Goal: Information Seeking & Learning: Understand process/instructions

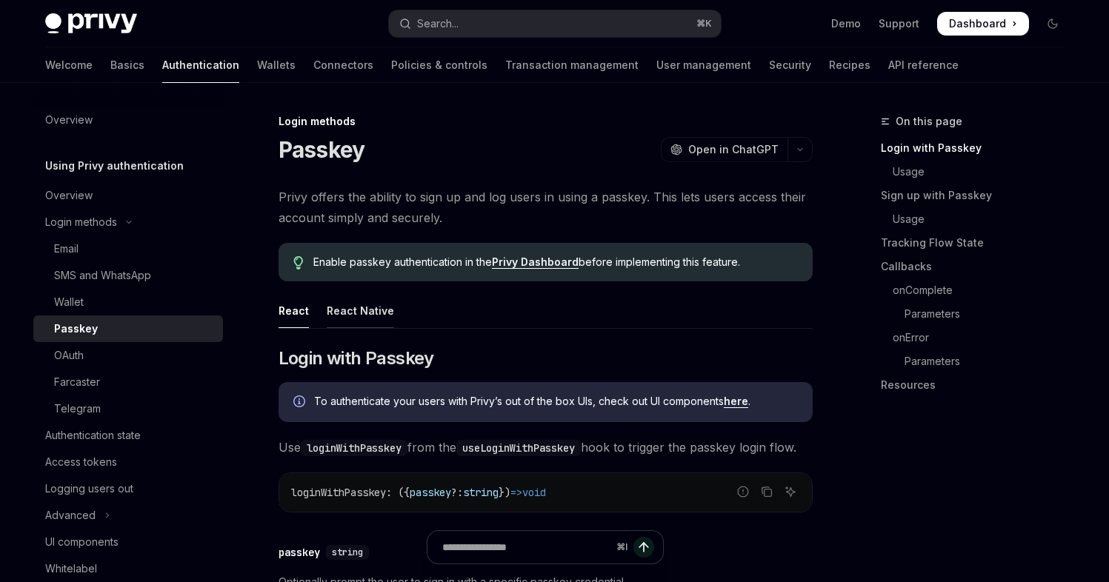
click at [351, 307] on div "React Native" at bounding box center [360, 310] width 67 height 35
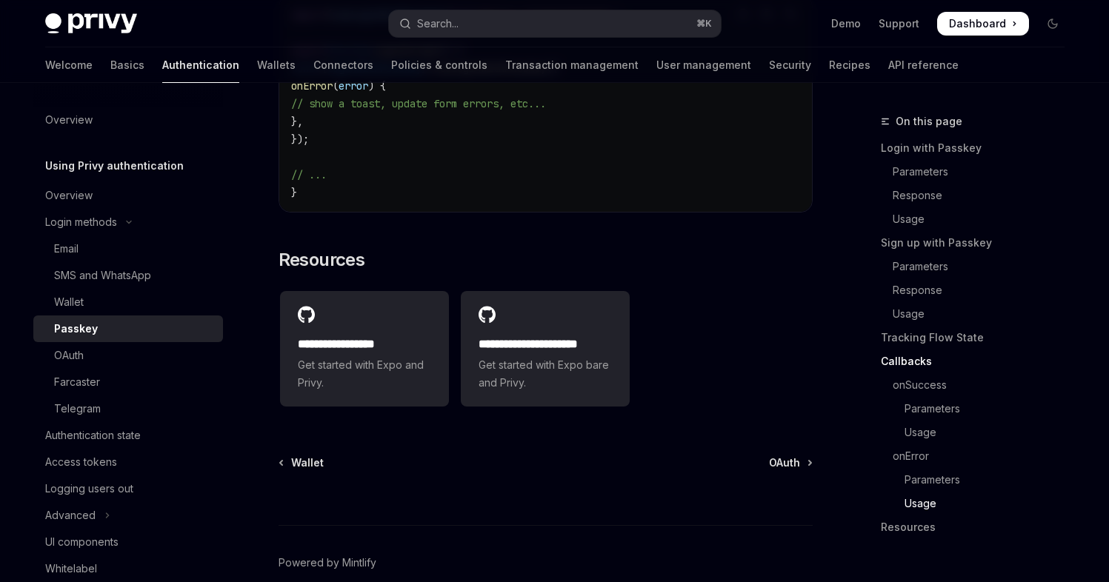
scroll to position [4428, 0]
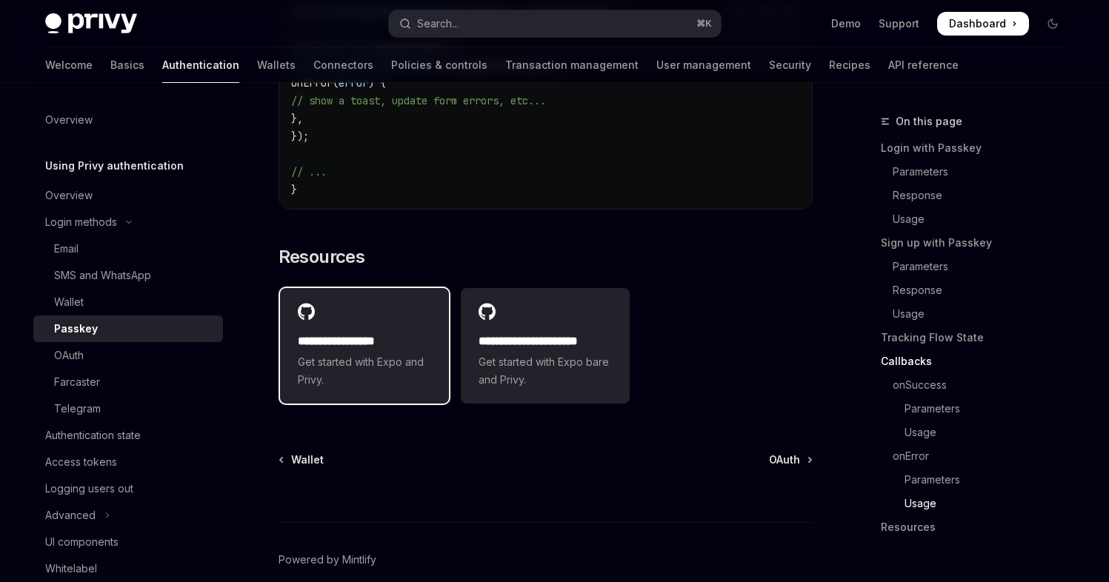
click at [354, 385] on div "**********" at bounding box center [364, 361] width 133 height 56
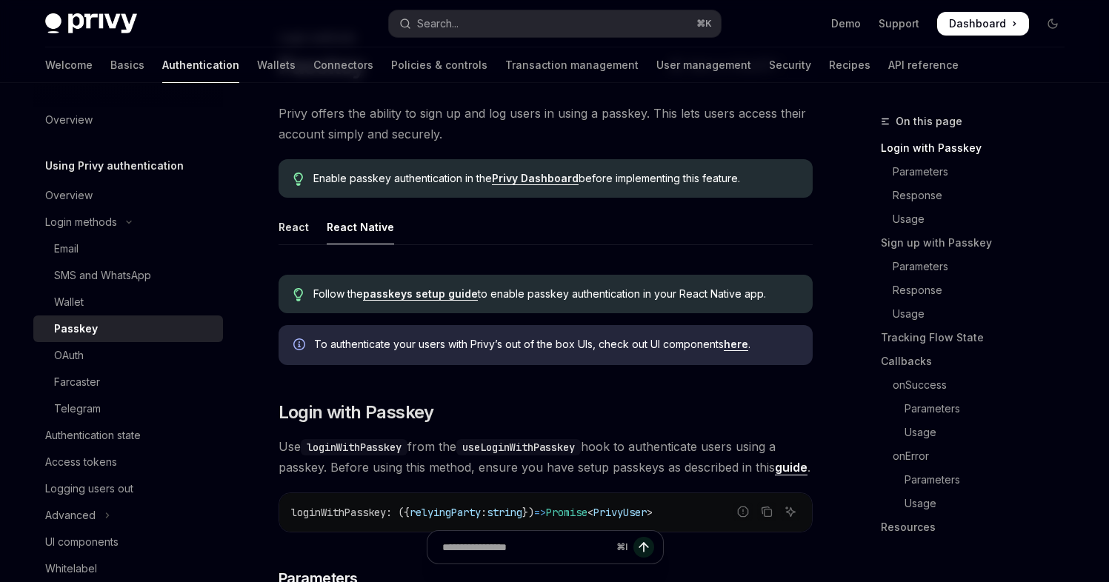
scroll to position [89, 0]
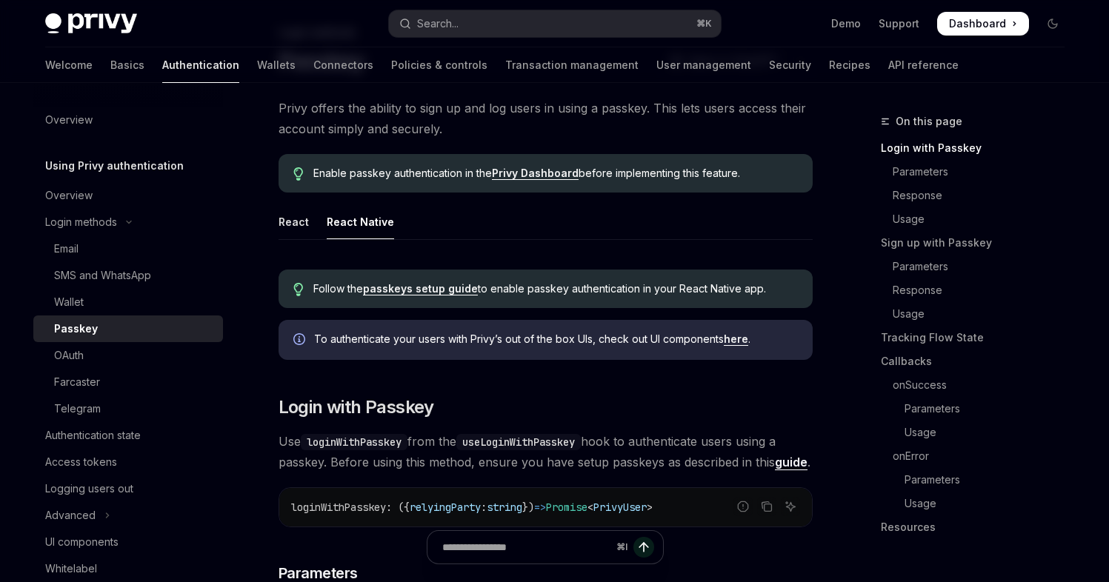
click at [408, 291] on link "passkeys setup guide" at bounding box center [420, 288] width 115 height 13
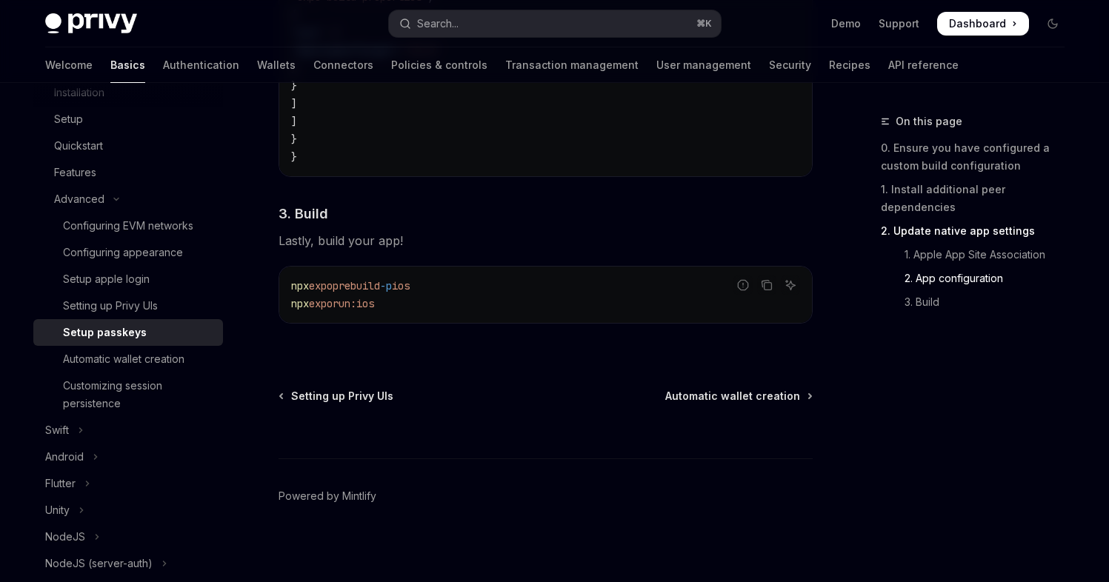
scroll to position [1286, 0]
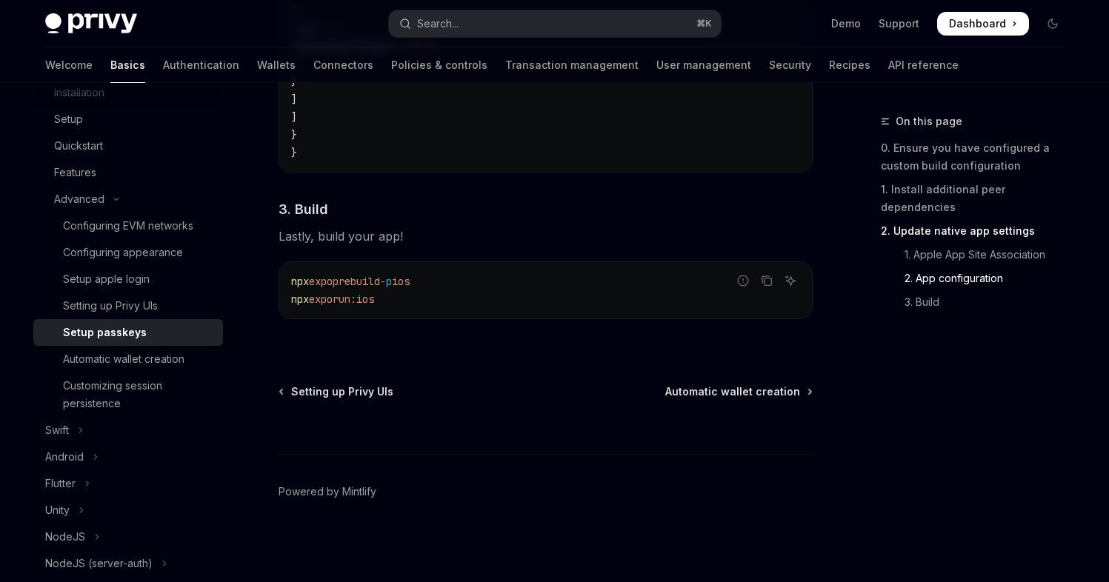
type textarea "*"
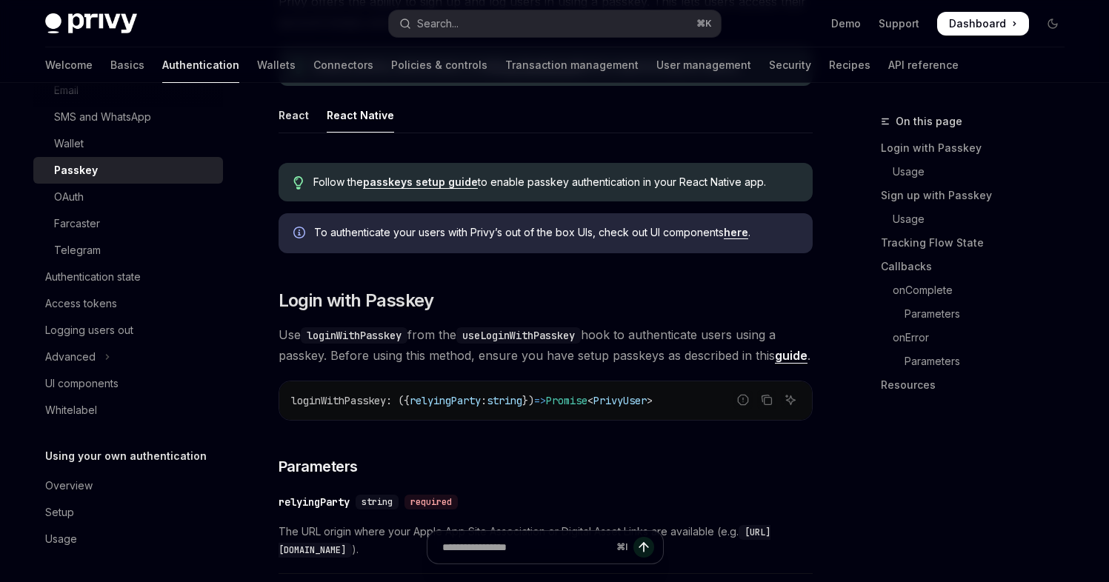
scroll to position [159, 0]
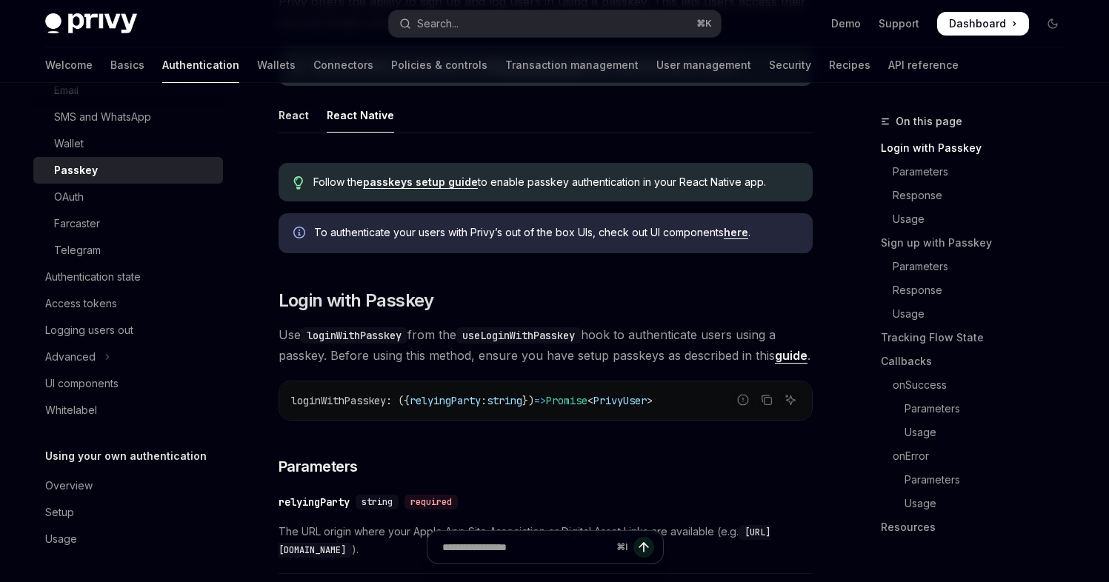
click at [791, 352] on link "guide" at bounding box center [791, 356] width 33 height 16
click at [790, 360] on link "guide" at bounding box center [791, 356] width 33 height 16
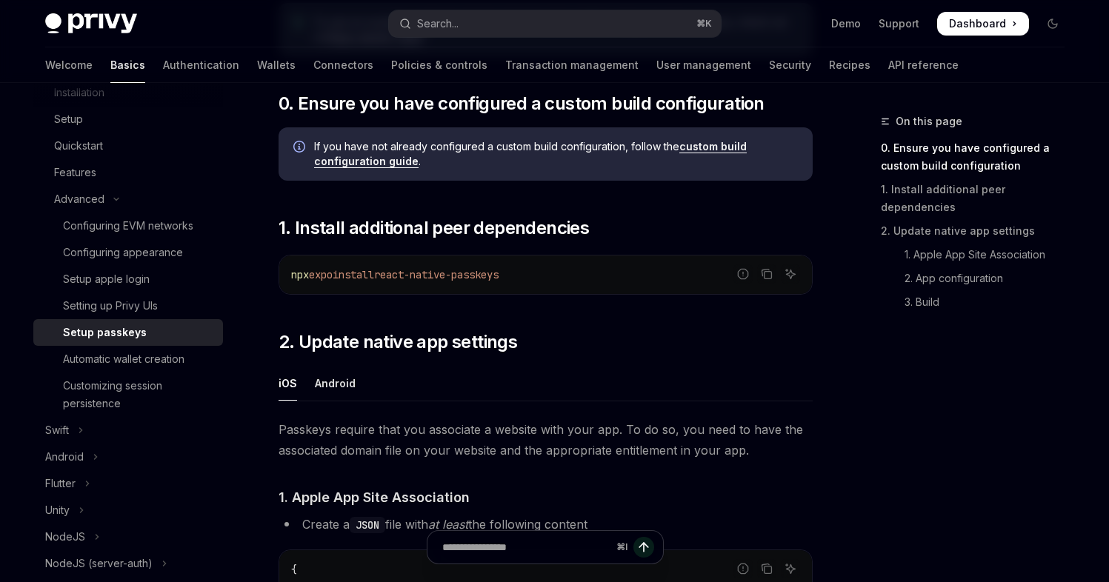
scroll to position [148, 0]
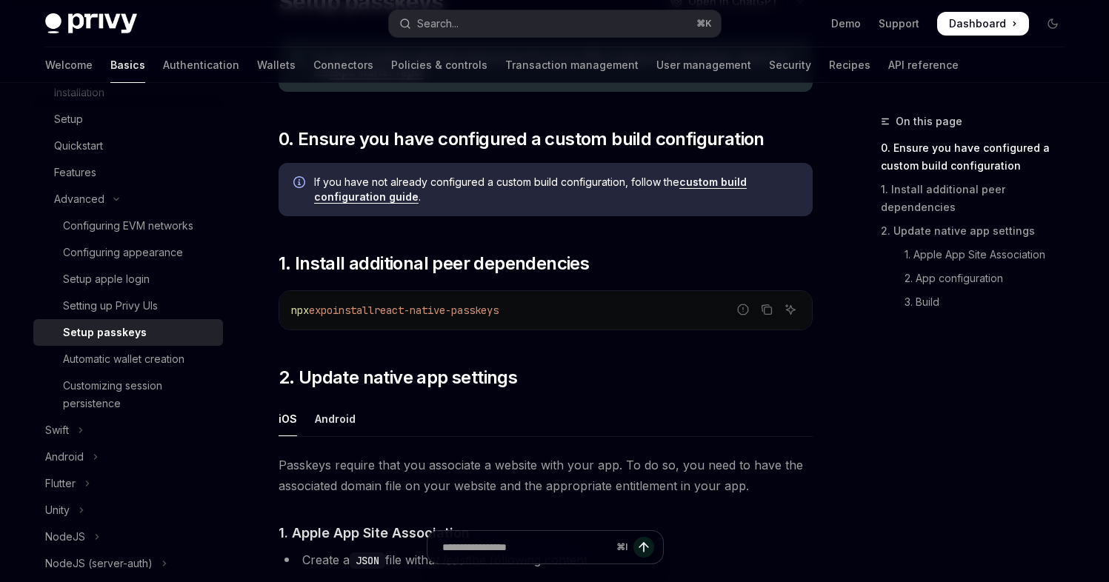
click at [700, 184] on link "custom build configuration guide" at bounding box center [530, 190] width 433 height 28
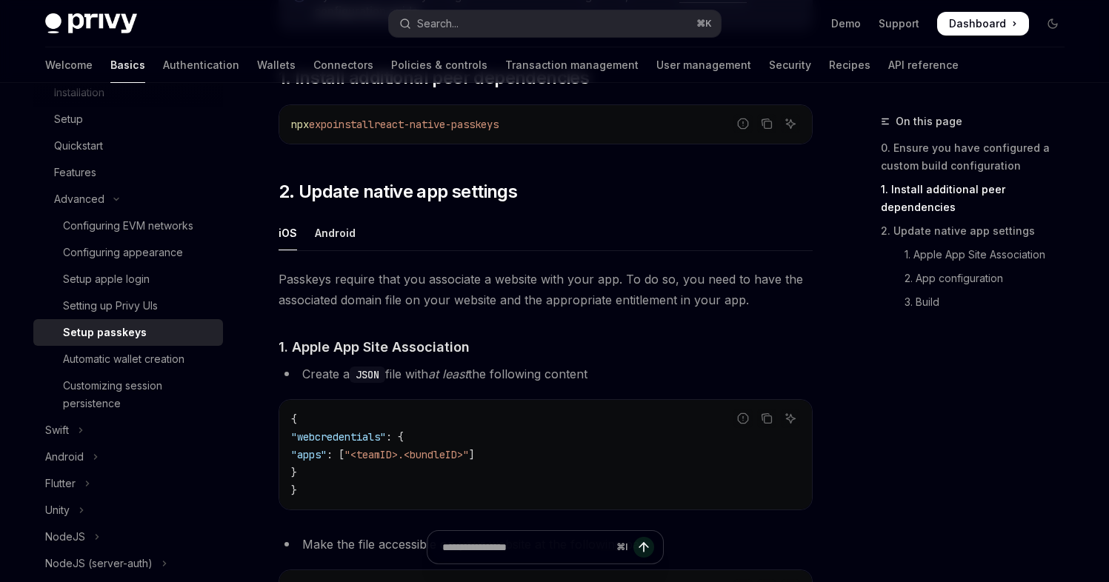
scroll to position [325, 0]
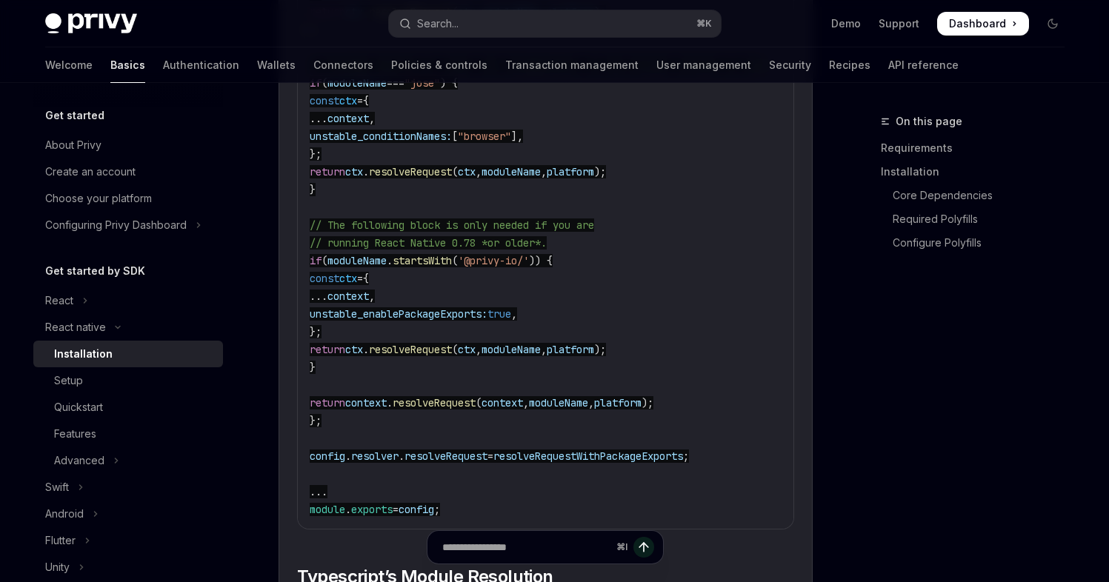
scroll to position [2265, 0]
click at [412, 368] on code "//...other config logic // Enable package exports for select libraries ... cons…" at bounding box center [615, 83] width 611 height 872
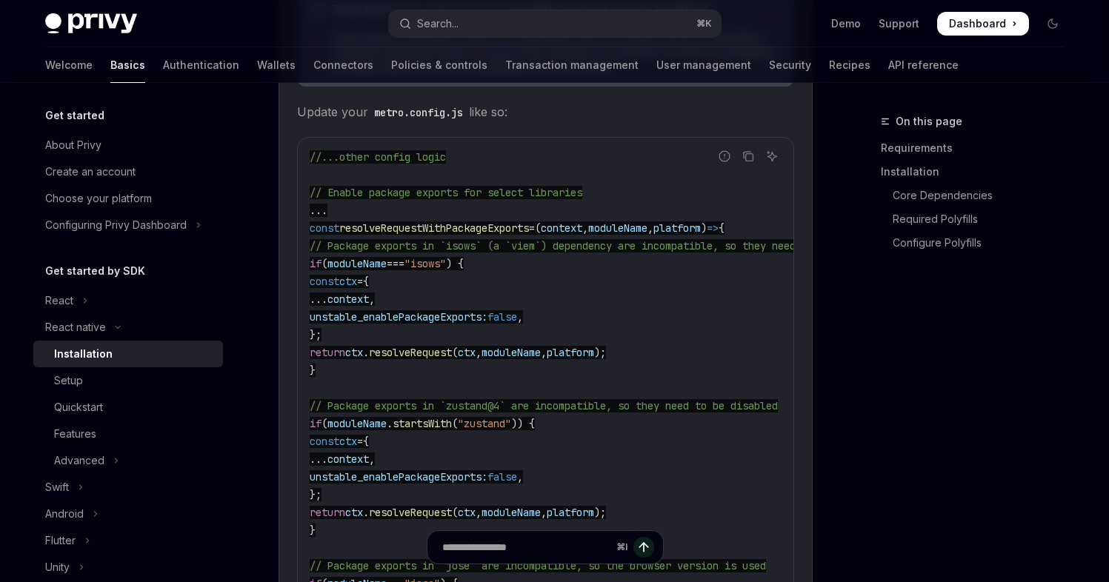
scroll to position [1765, 0]
click at [751, 159] on icon "Copy the contents from the code block" at bounding box center [749, 156] width 12 height 12
click at [446, 270] on span ""isows"" at bounding box center [426, 262] width 42 height 13
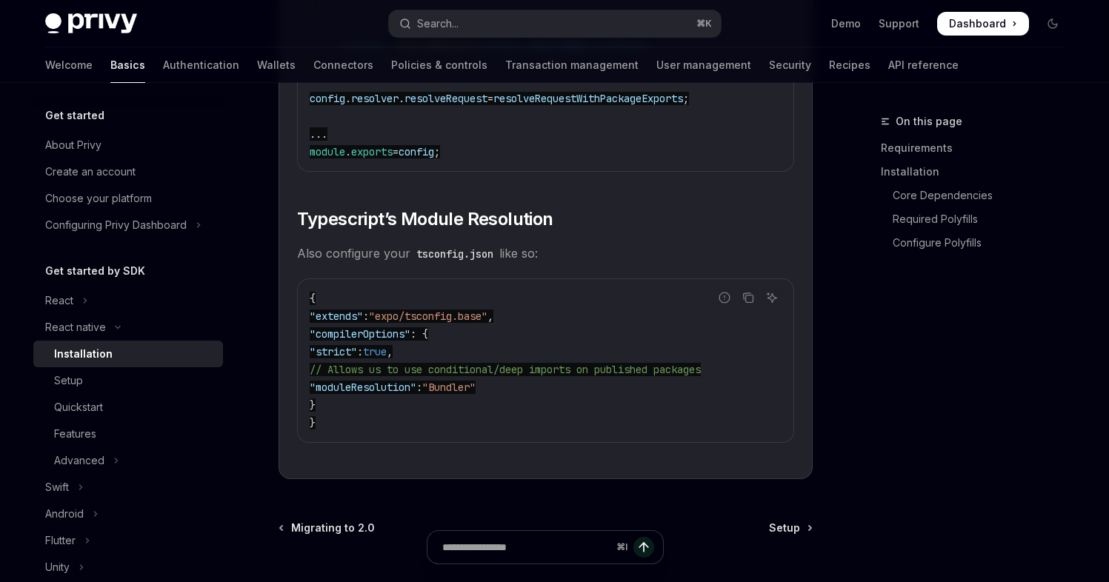
scroll to position [2624, 0]
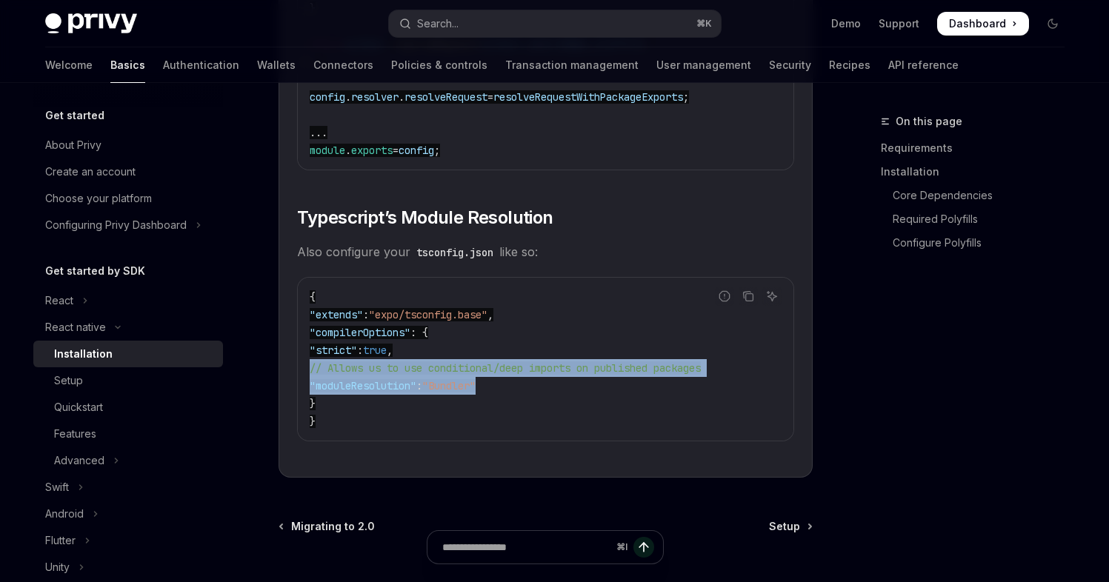
drag, startPoint x: 528, startPoint y: 394, endPoint x: 305, endPoint y: 378, distance: 223.7
click at [305, 378] on div "{ "extends" : "expo/tsconfig.base" , "compilerOptions" : { "strict" : true , //…" at bounding box center [546, 359] width 496 height 163
copy code "// Allows us to use conditional/deep imports on published packages "moduleResol…"
